Goal: Task Accomplishment & Management: Complete application form

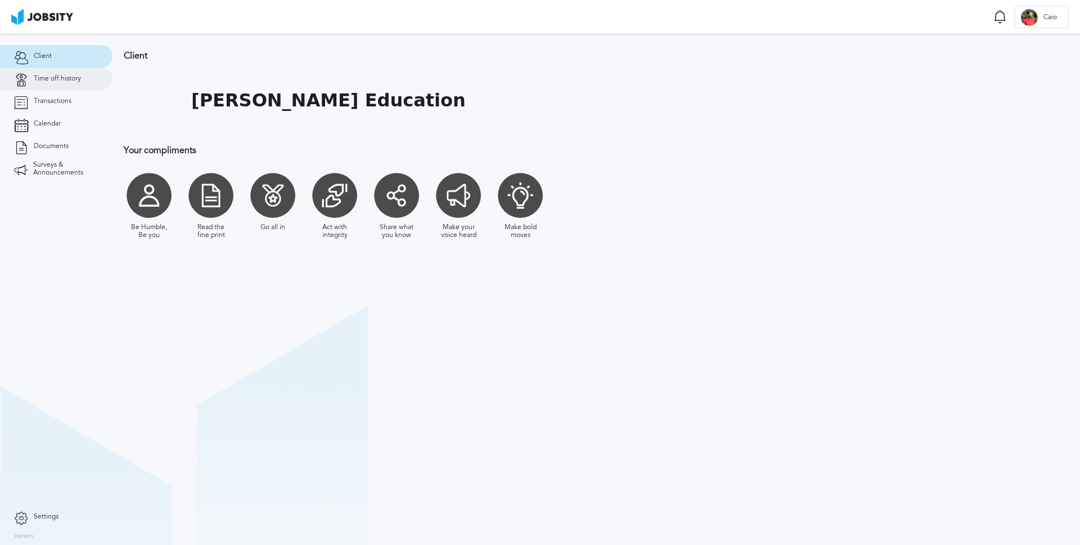
click at [44, 83] on link "Time off history" at bounding box center [56, 79] width 113 height 23
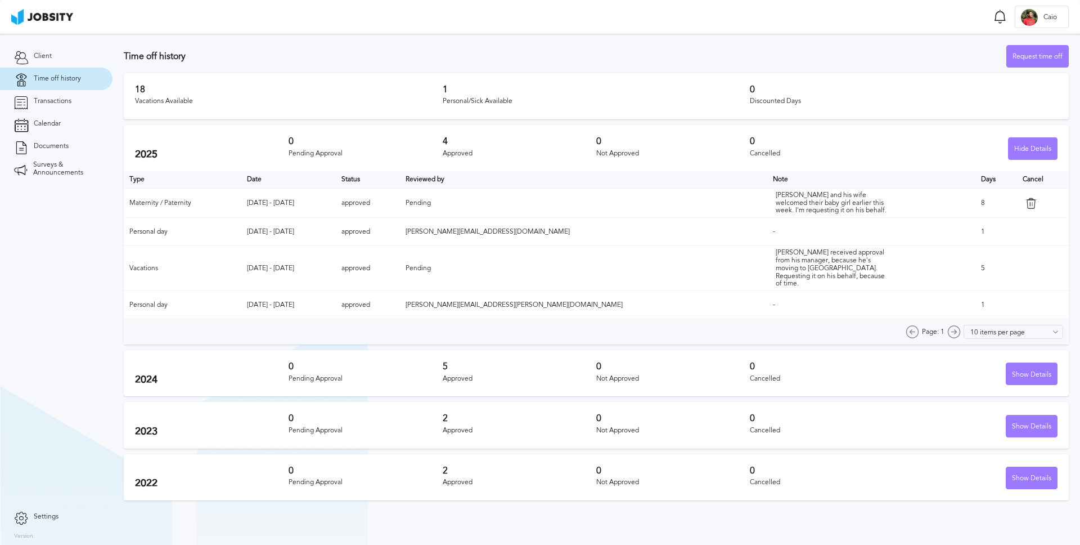
drag, startPoint x: 259, startPoint y: 228, endPoint x: 374, endPoint y: 231, distance: 114.8
click at [374, 231] on tr "Personal day Sep 19 - Sep 19 2025 approved martina.dousdebes@jobsity.com - 1" at bounding box center [596, 232] width 945 height 28
click at [335, 229] on td "[DATE] - [DATE]" at bounding box center [288, 232] width 94 height 28
drag, startPoint x: 371, startPoint y: 228, endPoint x: 255, endPoint y: 230, distance: 115.3
click at [257, 230] on tr "Personal day Sep 19 - Sep 19 2025 approved martina.dousdebes@jobsity.com - 1" at bounding box center [596, 232] width 945 height 28
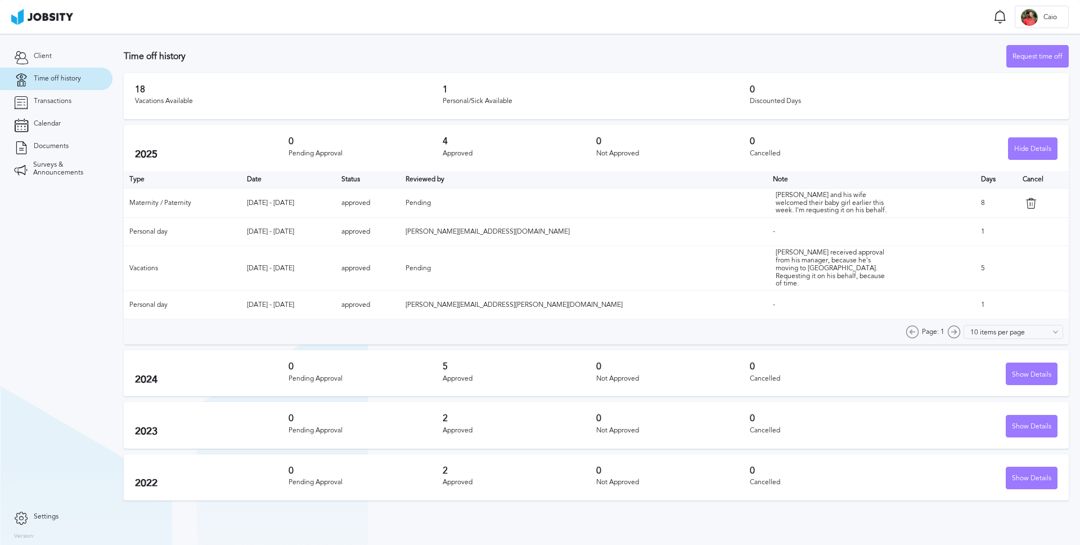
click at [241, 230] on td "Personal day" at bounding box center [183, 232] width 118 height 28
drag, startPoint x: 126, startPoint y: 201, endPoint x: 233, endPoint y: 206, distance: 107.6
click at [233, 206] on td "Maternity / Paternity" at bounding box center [183, 202] width 118 height 29
click at [335, 205] on td "[DATE] - [DATE]" at bounding box center [288, 202] width 94 height 29
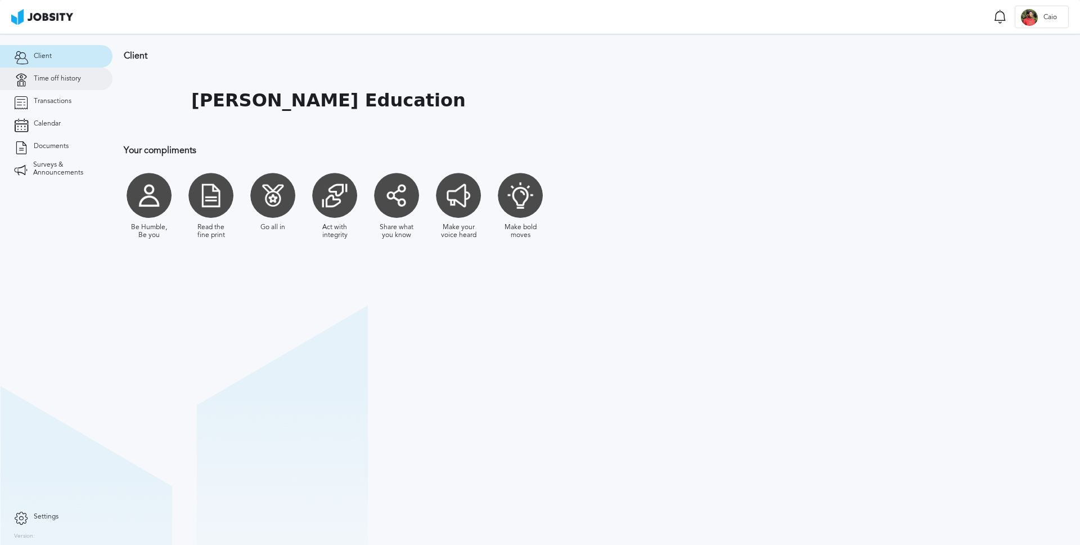
click at [68, 84] on link "Time off history" at bounding box center [56, 79] width 113 height 23
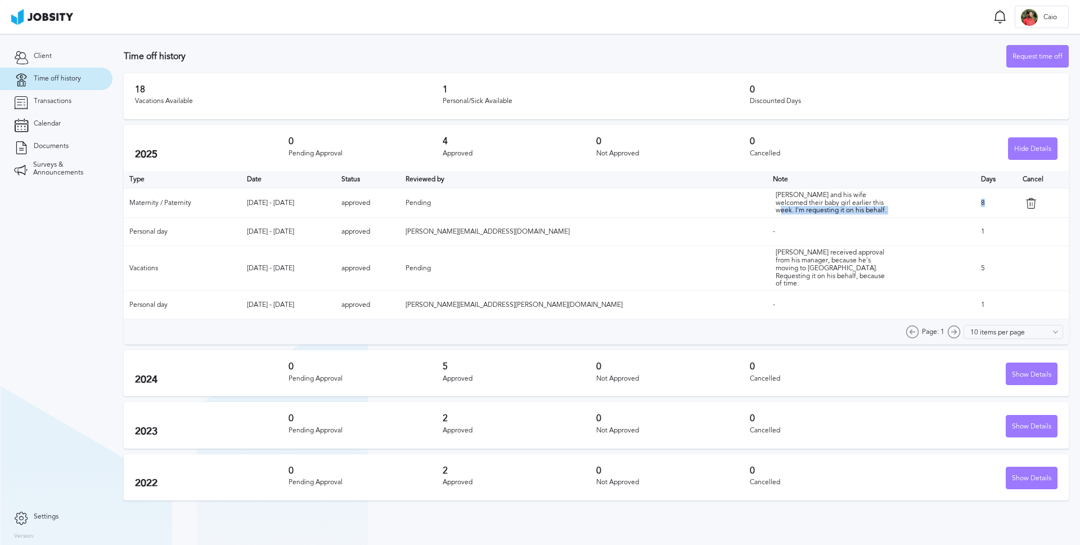
drag, startPoint x: 962, startPoint y: 206, endPoint x: 920, endPoint y: 199, distance: 43.5
click at [937, 201] on tr "Maternity / Paternity [DATE] - [DATE] approved [PERSON_NAME] and his wife welco…" at bounding box center [596, 202] width 945 height 29
drag, startPoint x: 251, startPoint y: 201, endPoint x: 376, endPoint y: 203, distance: 124.9
click at [376, 203] on tr "Maternity / Paternity [DATE] - [DATE] approved [PERSON_NAME] and his wife welco…" at bounding box center [596, 202] width 945 height 29
drag, startPoint x: 986, startPoint y: 70, endPoint x: 1028, endPoint y: 57, distance: 44.1
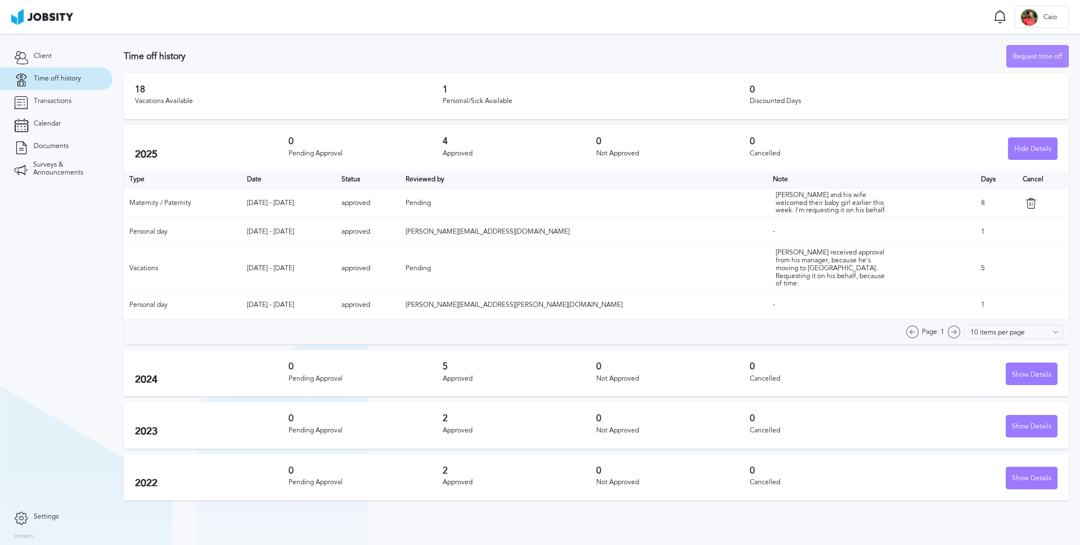
click at [986, 70] on section "Time off history Request time off 18 Vacations Available 1 Personal/Sick Availa…" at bounding box center [597, 270] width 968 height 472
click at [1029, 56] on div "Request time off" at bounding box center [1037, 57] width 61 height 23
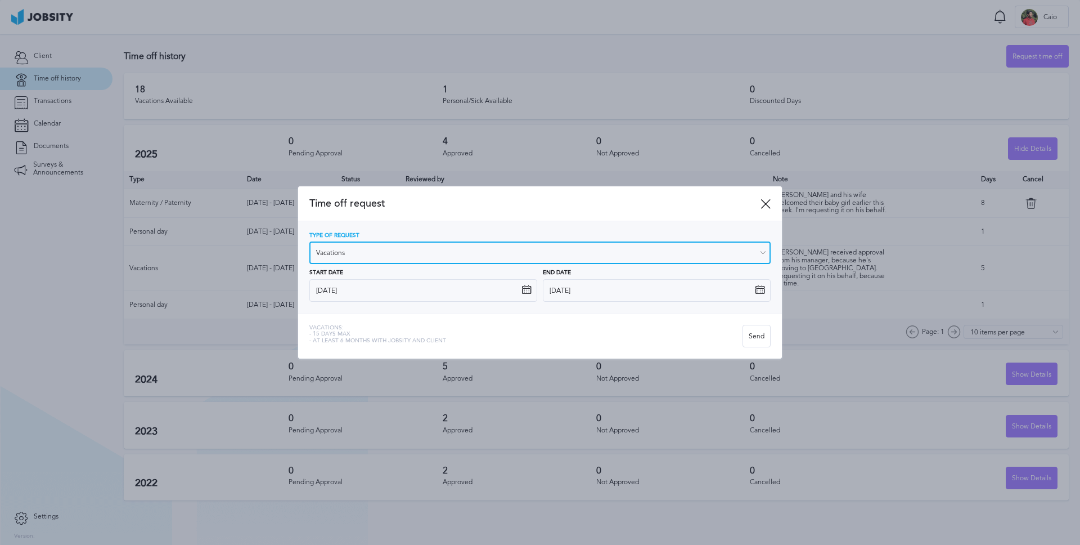
click at [352, 253] on input "Vacations" at bounding box center [539, 252] width 461 height 23
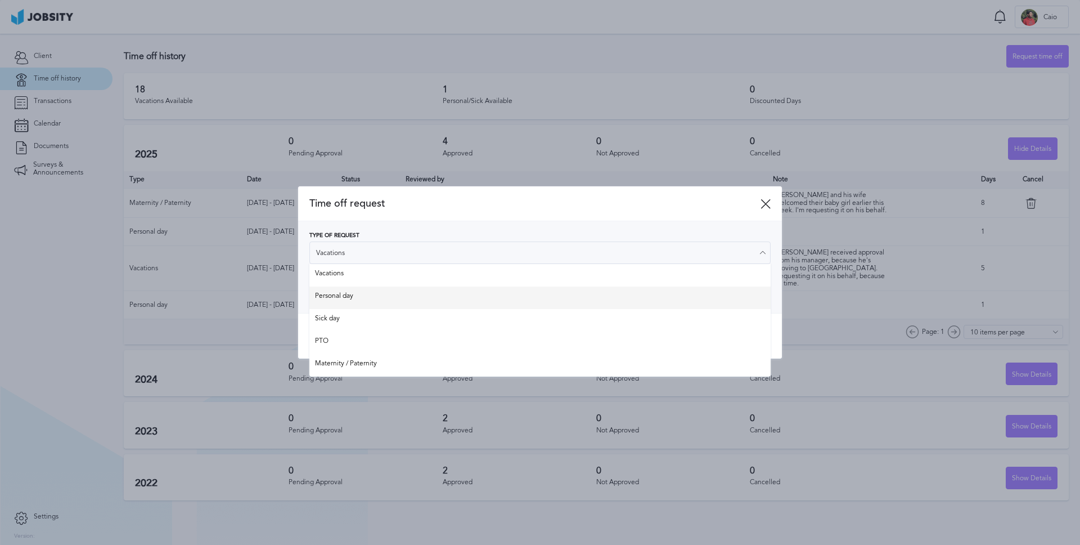
type input "Personal day"
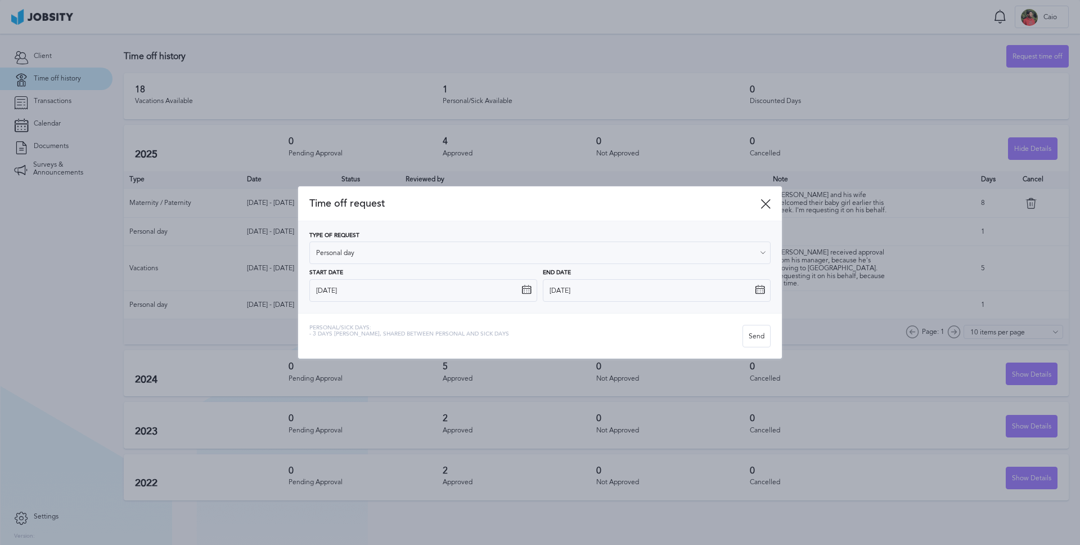
click at [341, 297] on div "Type of Request Personal day Vacations Personal day Sick day PTO Maternity / Pa…" at bounding box center [539, 266] width 461 height 69
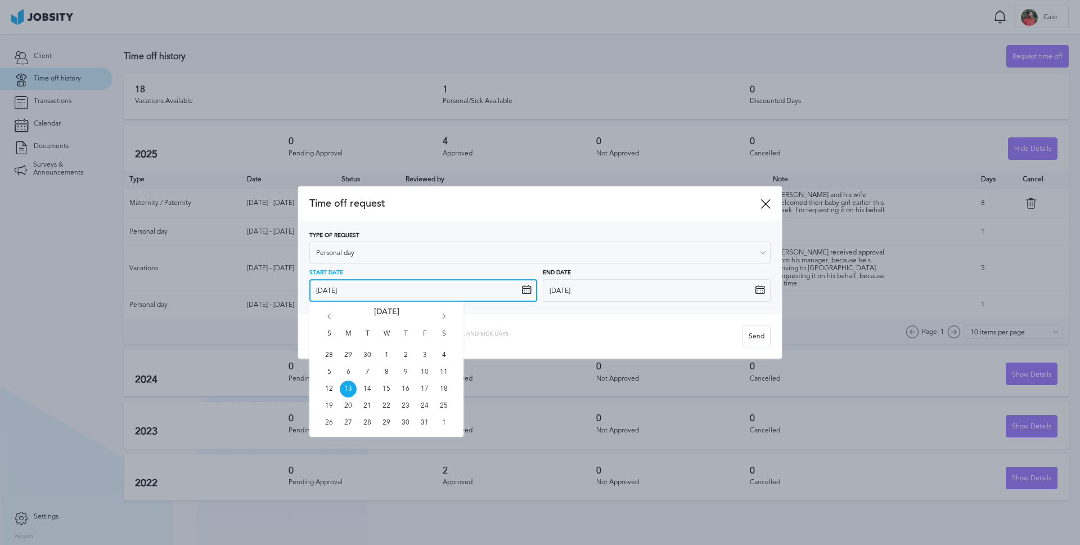
click at [530, 291] on div "Start Date [DATE] S M T W T F S 28 29 30 1 2 3 4 5 6 7 8 9 10 11 12 13 14 15 16…" at bounding box center [423, 285] width 228 height 32
click at [428, 391] on span "17" at bounding box center [424, 388] width 17 height 17
type input "[DATE]"
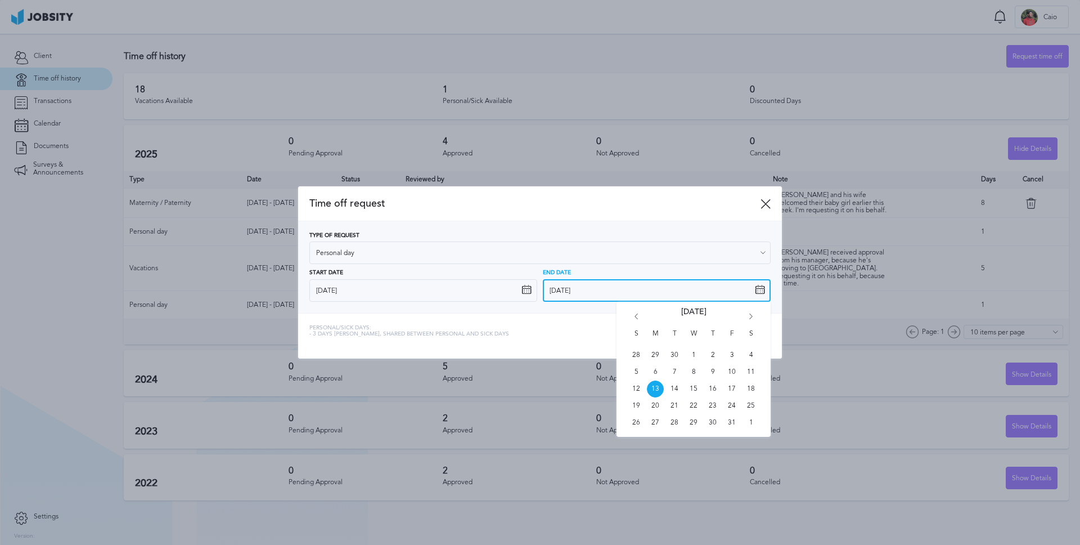
click at [619, 286] on input "[DATE]" at bounding box center [657, 290] width 228 height 23
click at [728, 387] on span "17" at bounding box center [731, 388] width 17 height 17
type input "[DATE]"
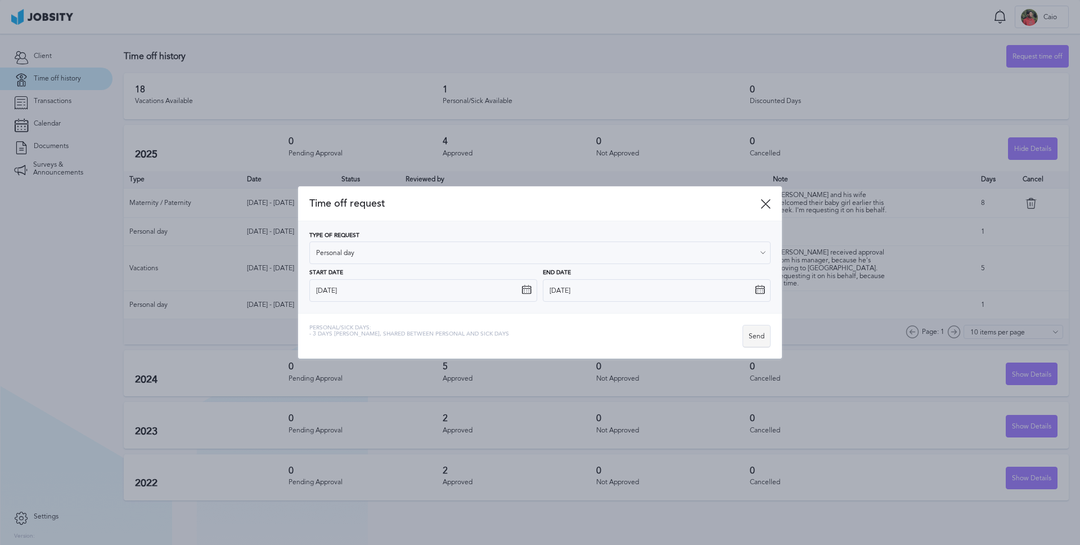
click at [758, 334] on div "Send" at bounding box center [756, 336] width 27 height 23
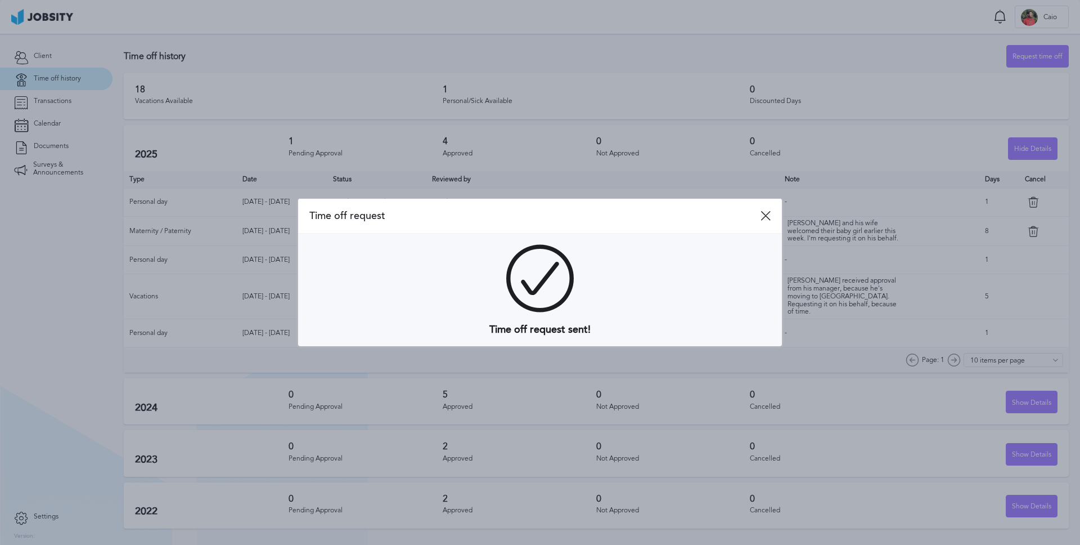
click at [767, 214] on icon at bounding box center [766, 215] width 10 height 10
